Goal: Task Accomplishment & Management: Manage account settings

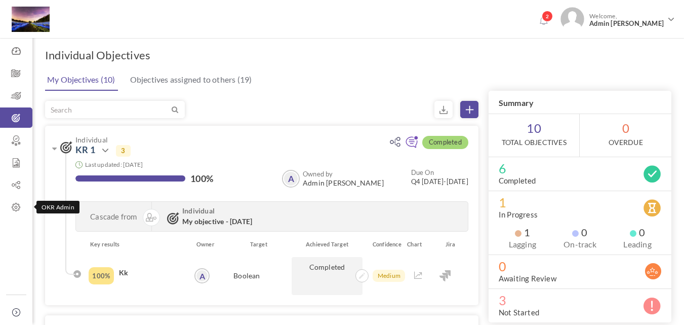
click at [15, 210] on icon at bounding box center [16, 207] width 32 height 10
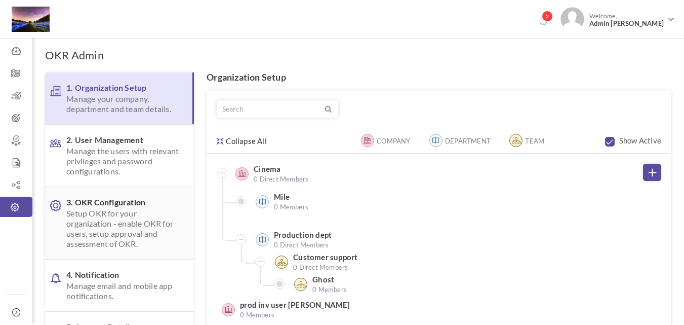
click at [160, 215] on span "Setup OKR for your organization - enable OKR for users, setup approval and asse…" at bounding box center [124, 228] width 116 height 41
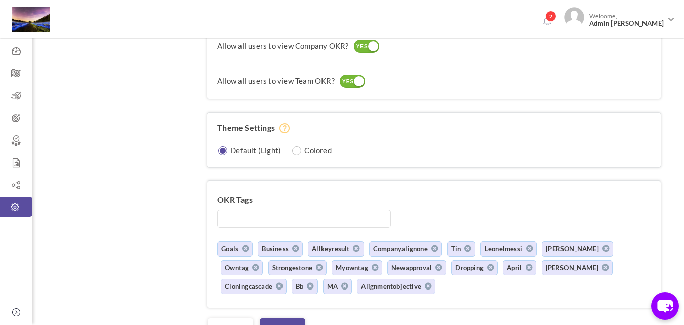
scroll to position [1051, 0]
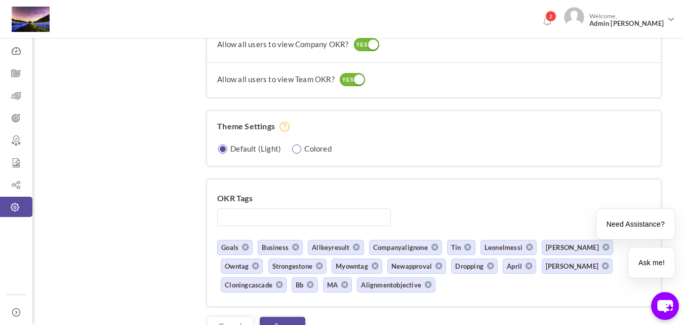
click at [311, 151] on label "Colored" at bounding box center [317, 148] width 27 height 10
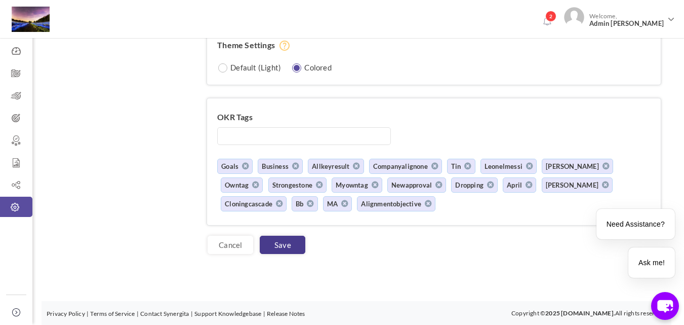
click at [278, 244] on link "Save" at bounding box center [283, 245] width 46 height 18
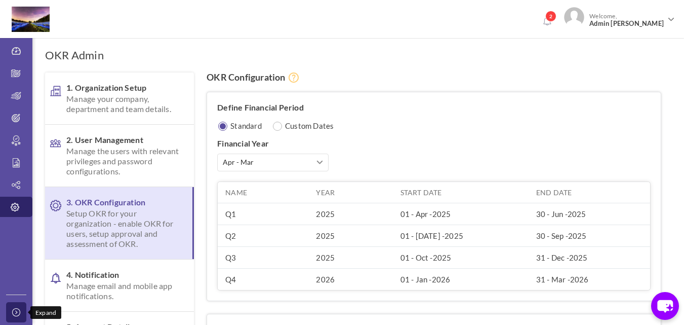
click at [16, 310] on icon at bounding box center [18, 312] width 12 height 8
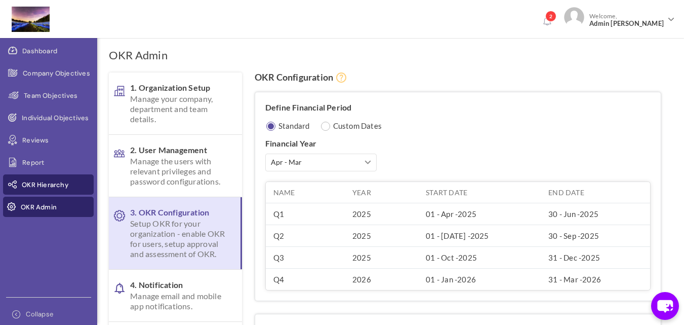
click at [41, 183] on span "OKR Hierarchy" at bounding box center [45, 185] width 47 height 10
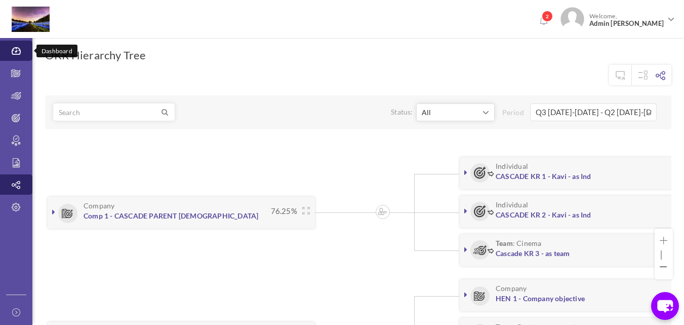
click at [19, 58] on link "Dashboard" at bounding box center [16, 51] width 32 height 20
